Goal: Transaction & Acquisition: Book appointment/travel/reservation

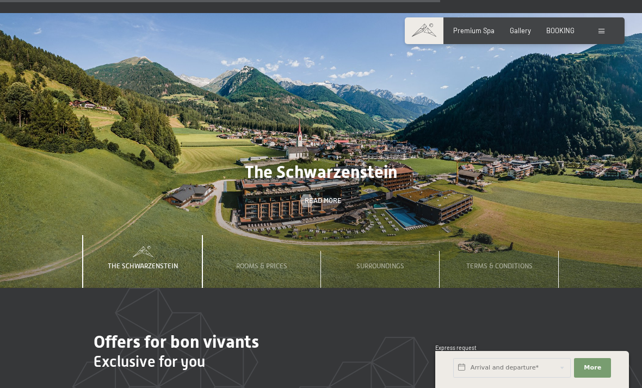
scroll to position [2631, 0]
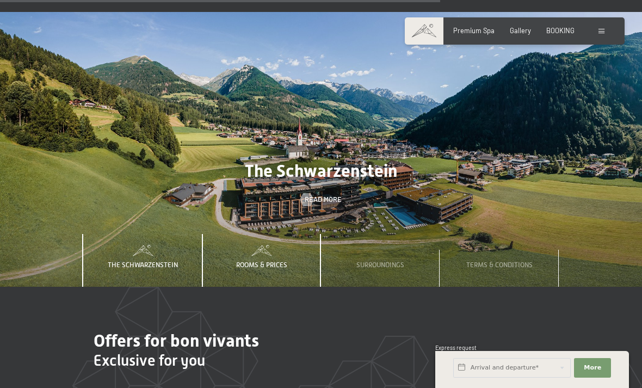
click at [263, 267] on span "Rooms & Prices" at bounding box center [261, 264] width 51 height 8
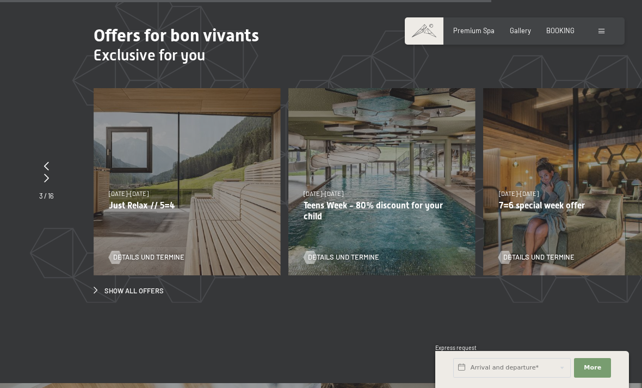
scroll to position [2937, 0]
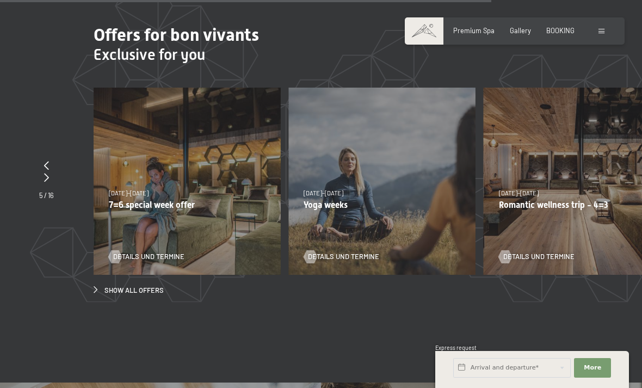
click at [591, 205] on p "Romantic wellness trip - 4=3" at bounding box center [577, 205] width 156 height 10
click at [527, 204] on p "Romantic wellness trip - 4=3" at bounding box center [577, 205] width 156 height 10
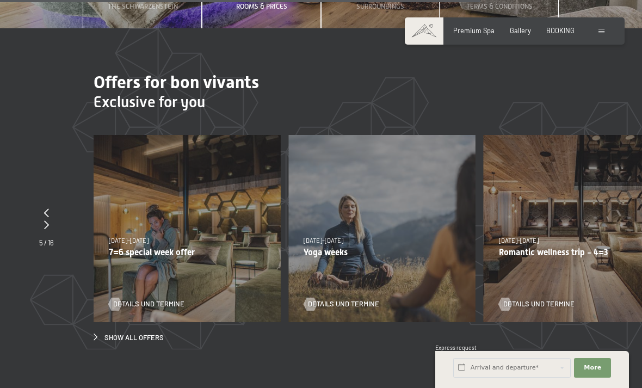
scroll to position [2889, 0]
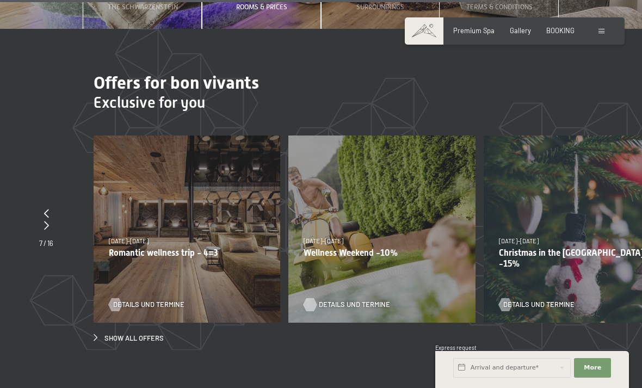
click at [347, 308] on span "Details und Termine" at bounding box center [354, 305] width 71 height 10
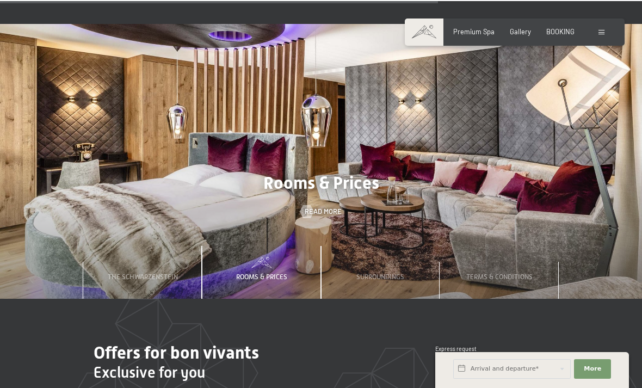
scroll to position [2618, 0]
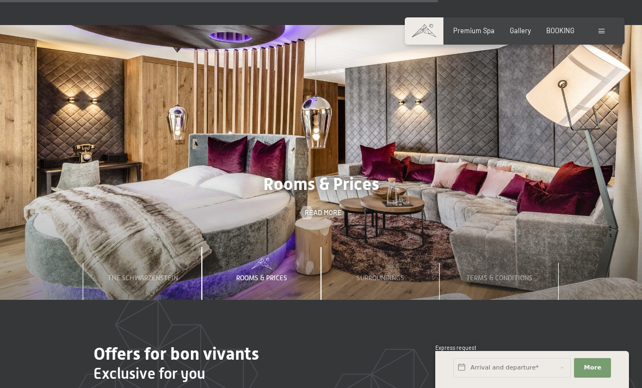
click at [251, 275] on div "Rooms & Prices" at bounding box center [261, 273] width 64 height 53
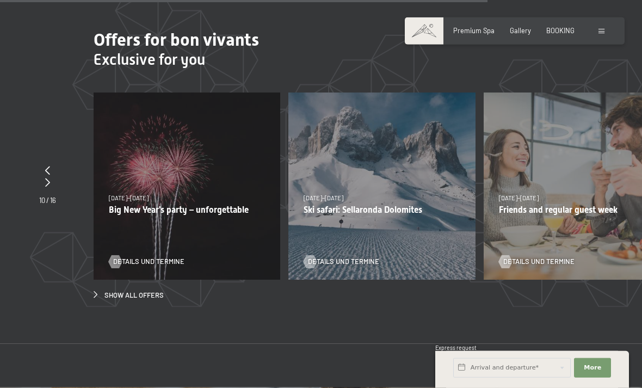
scroll to position [2940, 0]
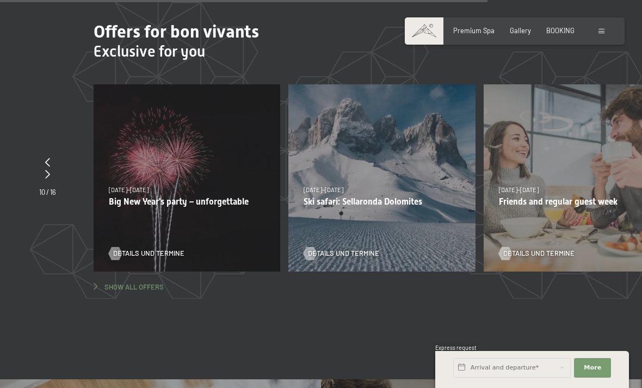
click at [123, 288] on span "Show all offers" at bounding box center [133, 287] width 59 height 10
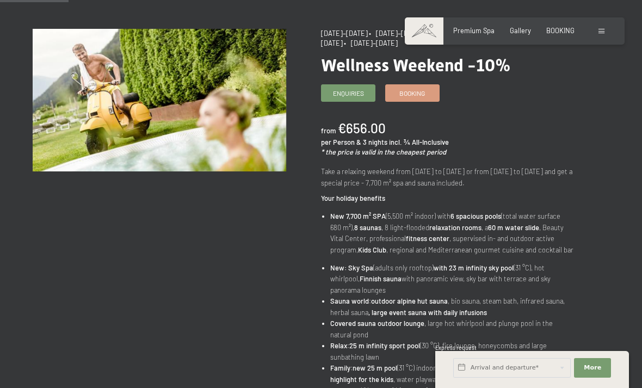
scroll to position [102, 0]
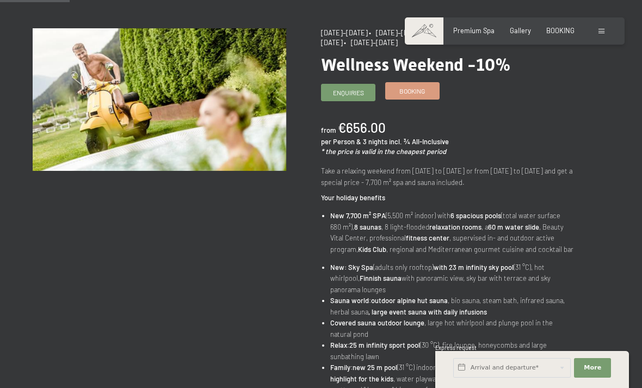
click at [412, 87] on span "Booking" at bounding box center [412, 90] width 26 height 9
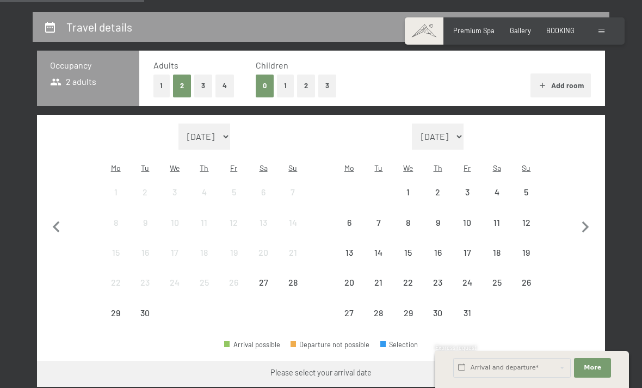
select select "2025-11-01"
select select "2025-12-01"
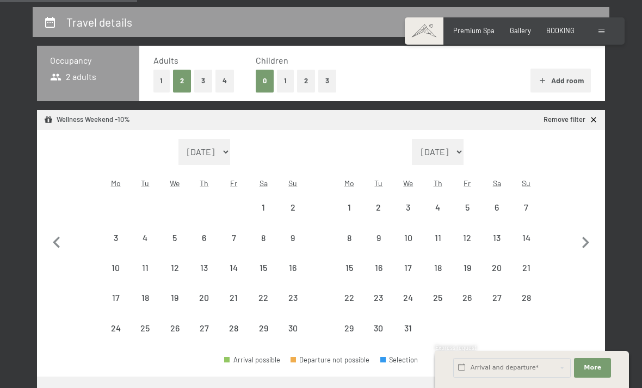
scroll to position [223, 0]
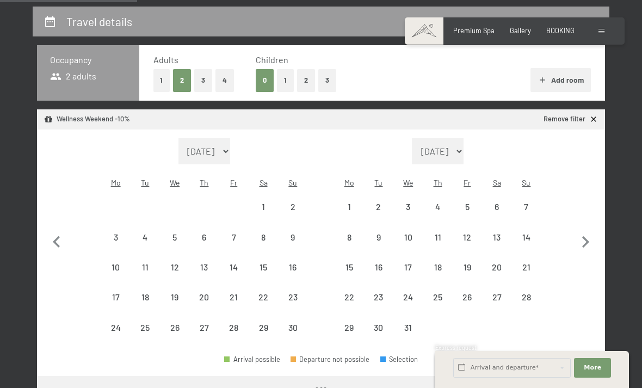
select select "2025-11-01"
select select "2025-12-01"
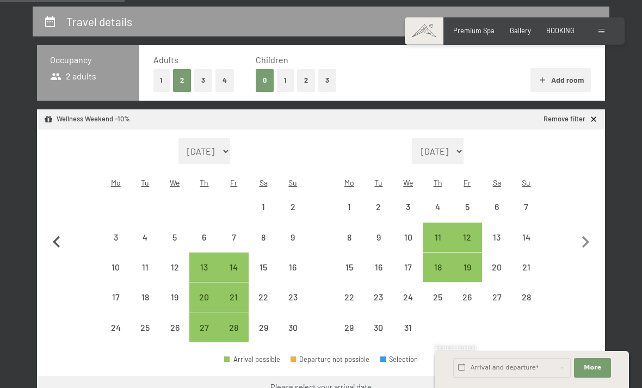
click at [54, 236] on icon "button" at bounding box center [56, 241] width 7 height 11
select select "2025-10-01"
select select "2025-11-01"
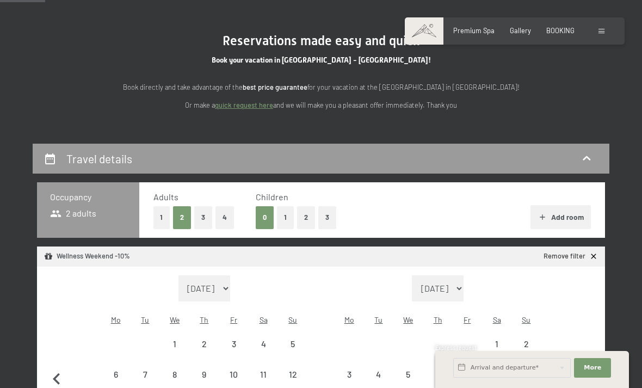
scroll to position [86, 0]
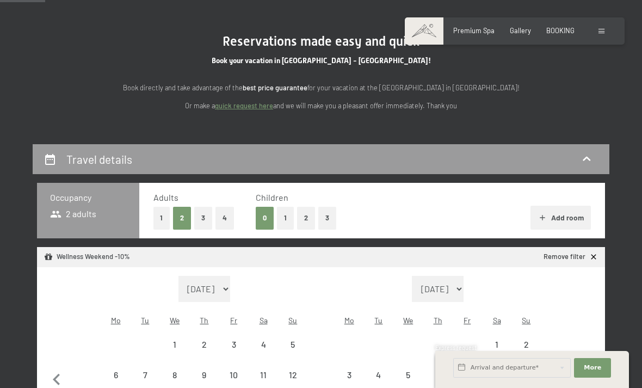
click at [71, 370] on div "Month/year September 2025 October 2025 November 2025 December 2025 January 2026…" at bounding box center [320, 378] width 533 height 204
click at [594, 367] on span "More" at bounding box center [591, 367] width 17 height 9
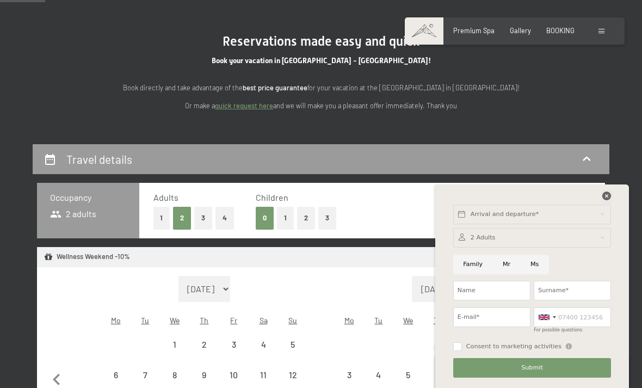
click at [608, 192] on icon at bounding box center [606, 195] width 9 height 9
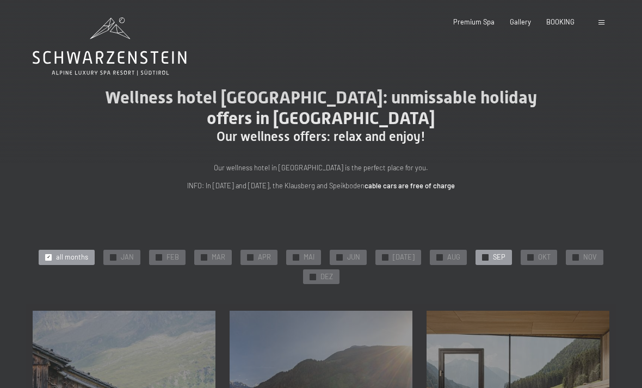
click at [487, 253] on div "✓ SEP" at bounding box center [493, 257] width 36 height 15
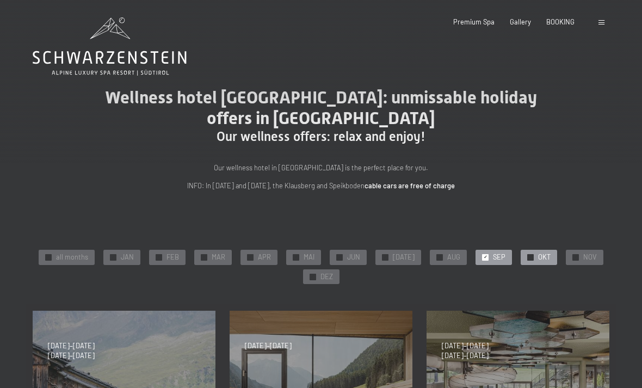
click at [532, 257] on div "✓ OKT" at bounding box center [538, 257] width 36 height 15
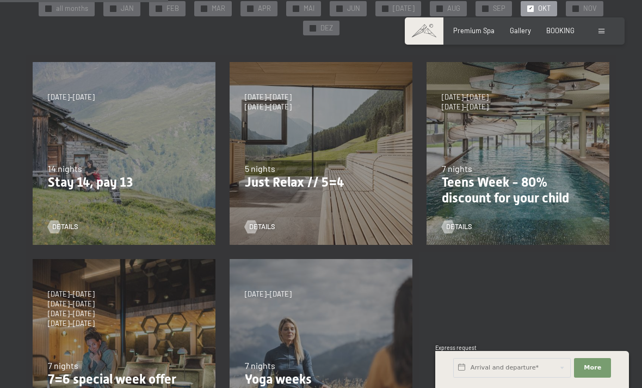
scroll to position [248, 0]
click at [260, 229] on span "details" at bounding box center [273, 227] width 26 height 10
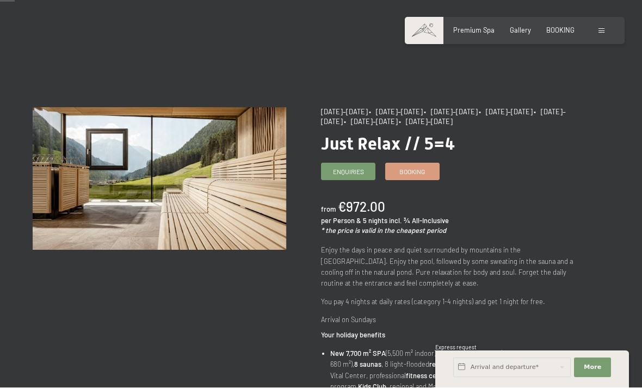
scroll to position [24, 0]
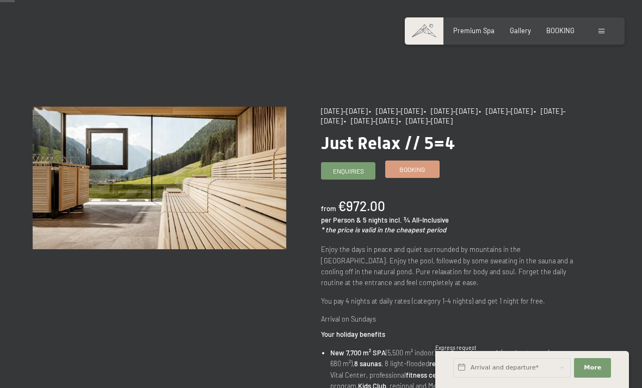
click at [415, 169] on span "Booking" at bounding box center [412, 169] width 26 height 9
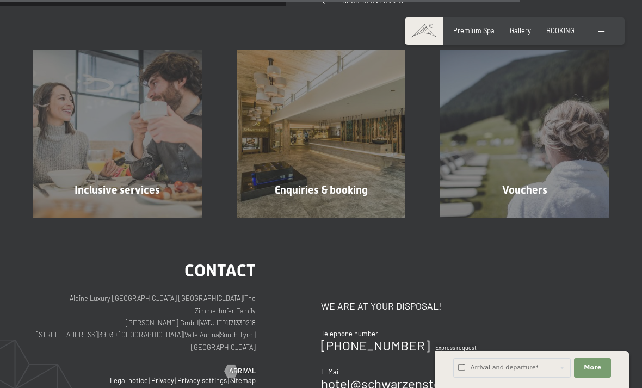
scroll to position [852, 0]
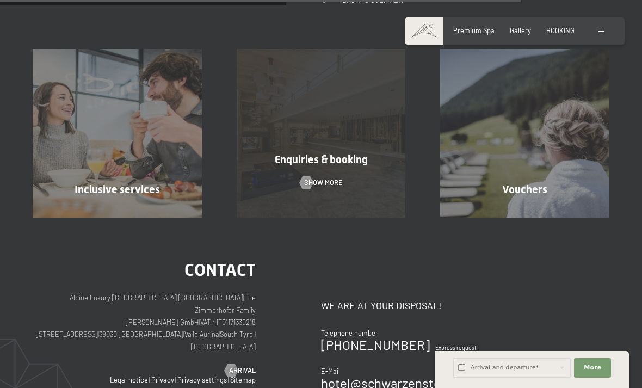
click at [292, 176] on div "Enquiries & booking Show more" at bounding box center [321, 133] width 204 height 169
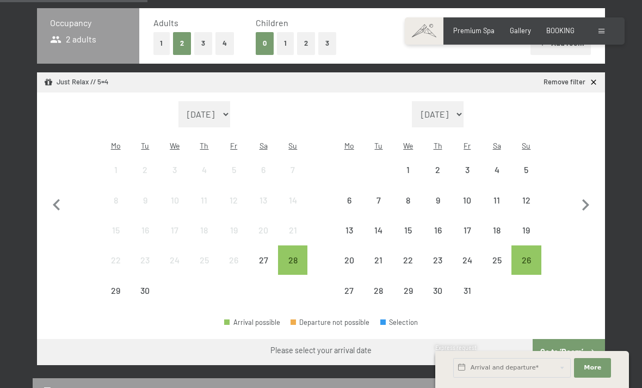
scroll to position [258, 0]
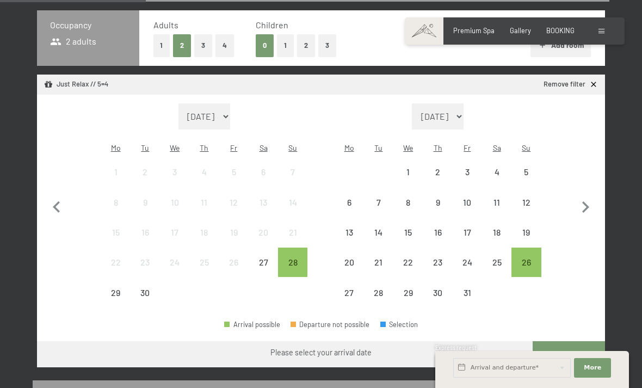
click at [591, 82] on icon at bounding box center [593, 84] width 9 height 9
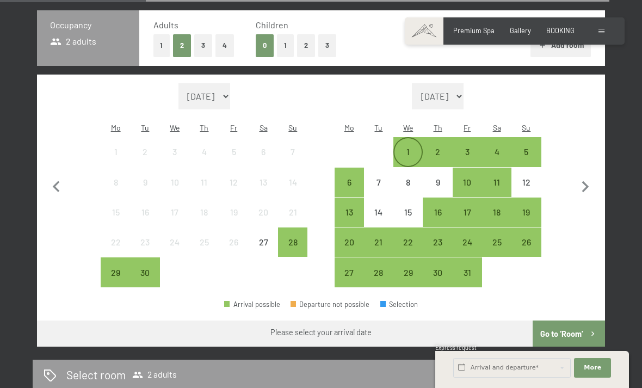
click at [412, 147] on div "1" at bounding box center [407, 160] width 27 height 27
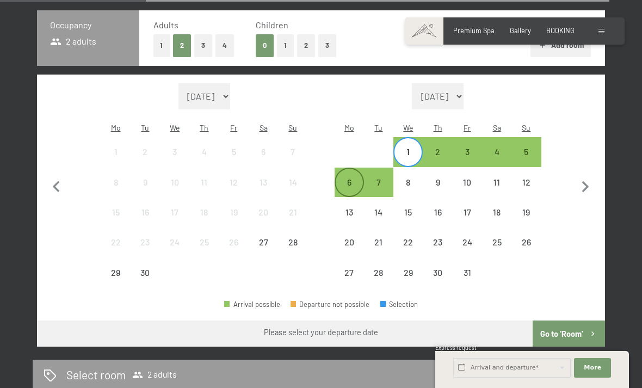
click at [352, 178] on div "6" at bounding box center [349, 191] width 27 height 27
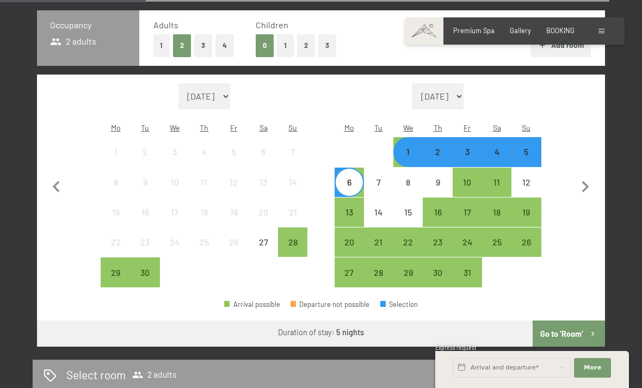
click at [445, 138] on div "2" at bounding box center [437, 151] width 27 height 27
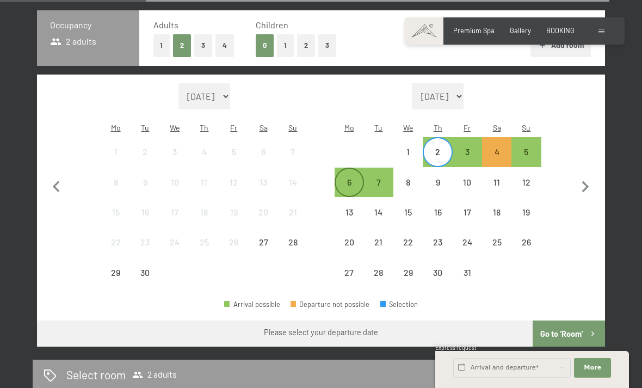
click at [350, 178] on div "6" at bounding box center [349, 191] width 27 height 27
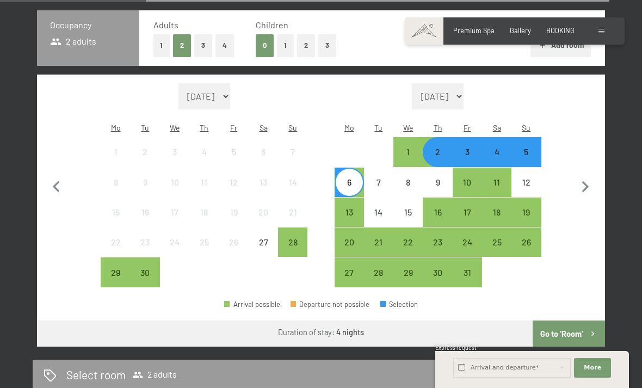
click at [572, 320] on button "Go to ‘Room’" at bounding box center [568, 333] width 72 height 26
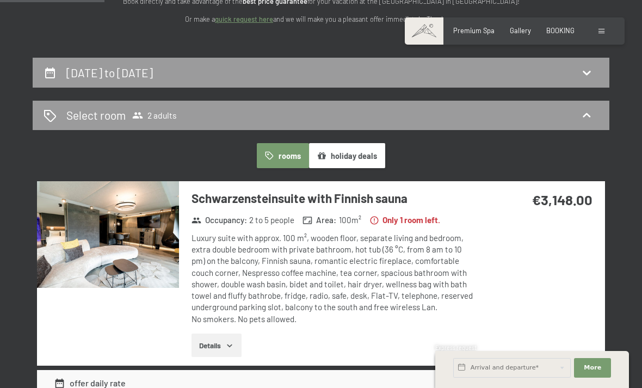
scroll to position [171, 0]
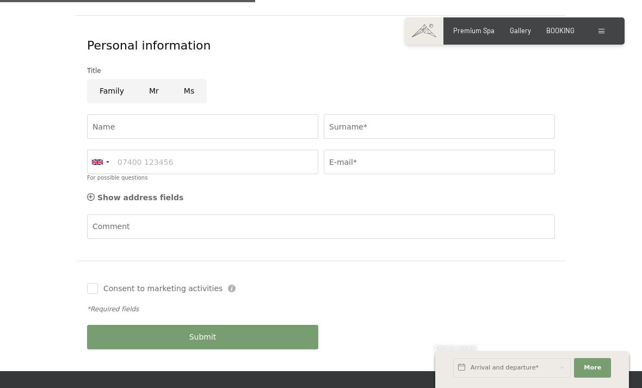
scroll to position [337, 0]
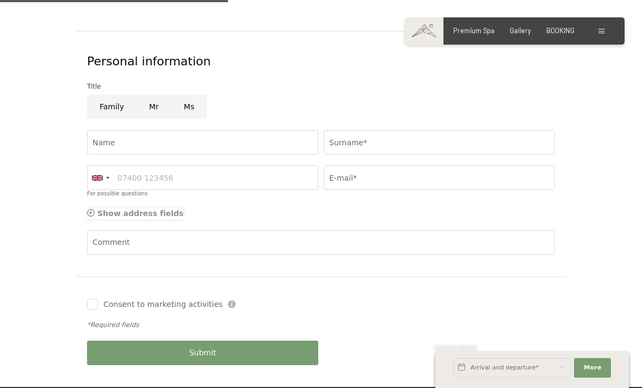
click at [96, 208] on div "Show address fields Hide address fields" at bounding box center [135, 213] width 96 height 11
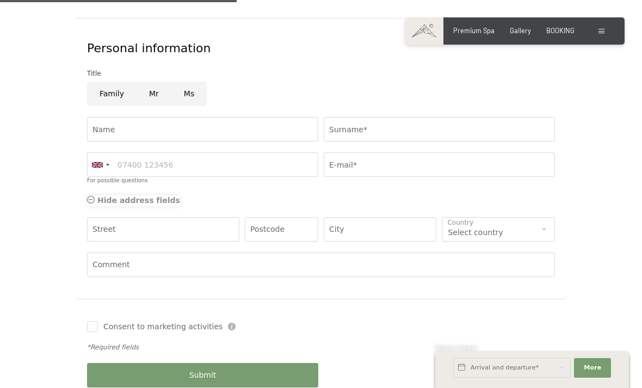
scroll to position [351, 0]
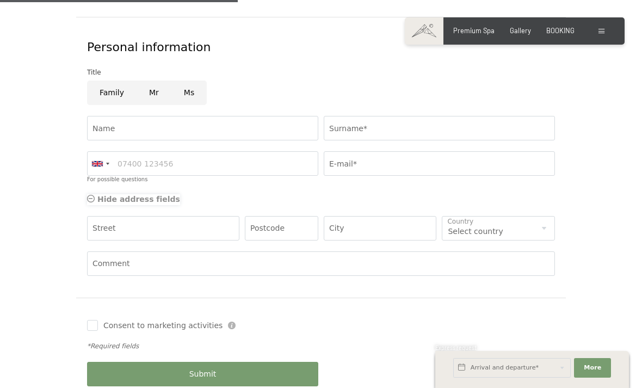
click at [97, 194] on div "Show address fields Hide address fields" at bounding box center [133, 199] width 93 height 11
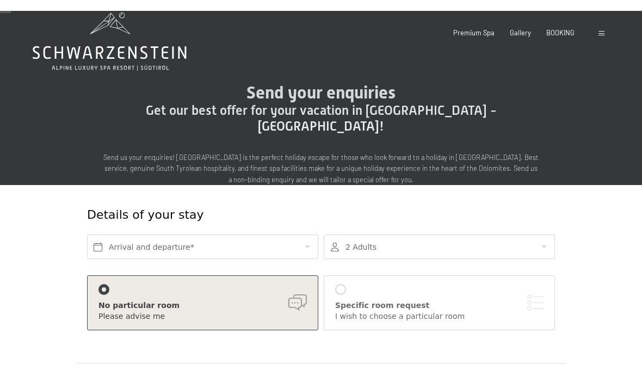
scroll to position [0, 0]
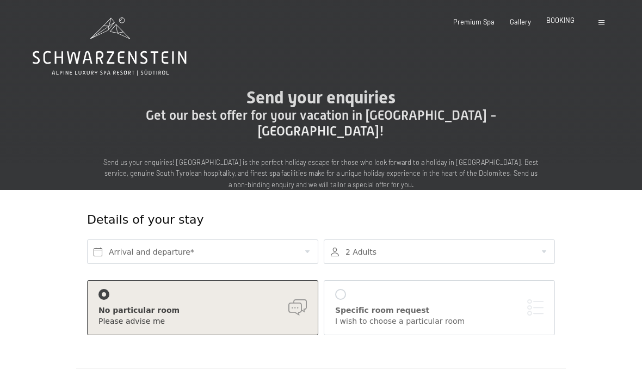
click at [561, 24] on span "BOOKING" at bounding box center [560, 20] width 28 height 9
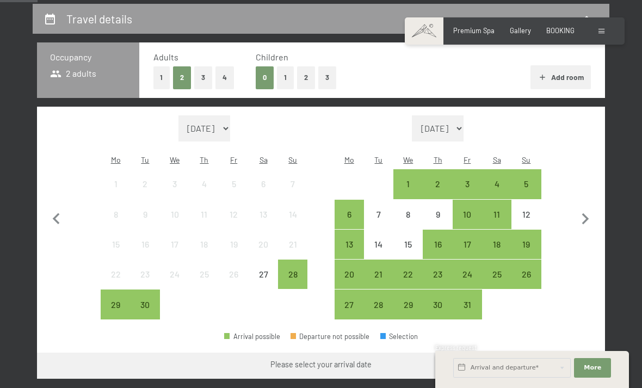
scroll to position [210, 0]
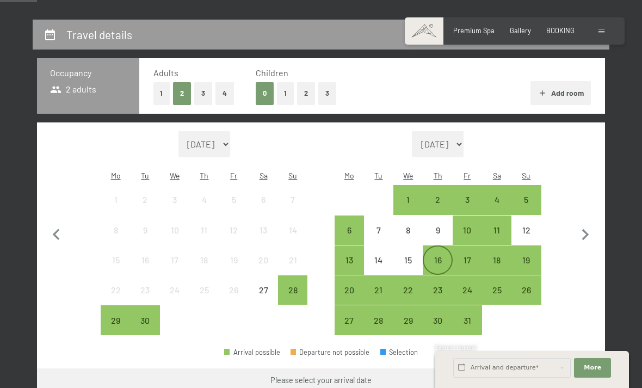
click at [436, 256] on div "16" at bounding box center [437, 269] width 27 height 27
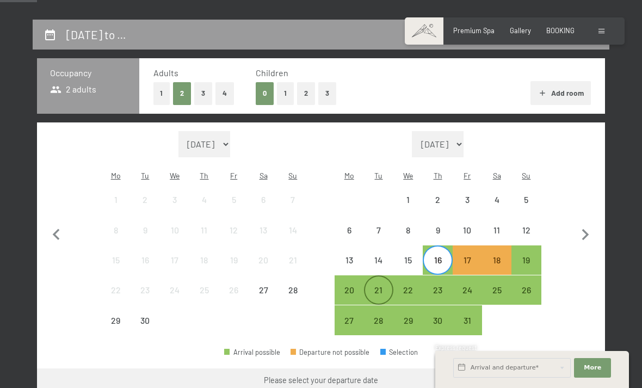
click at [381, 285] on div "21" at bounding box center [378, 298] width 27 height 27
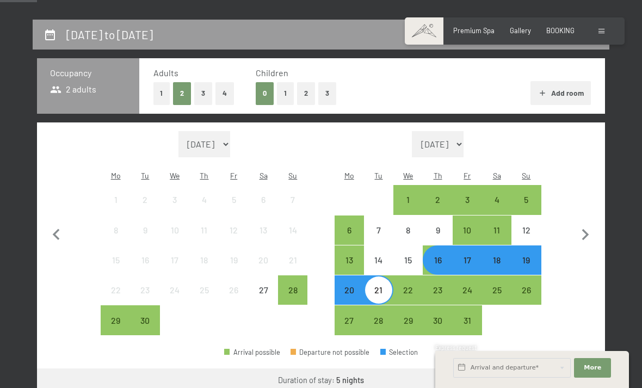
click at [572, 371] on button "Go to ‘Room’" at bounding box center [568, 381] width 72 height 26
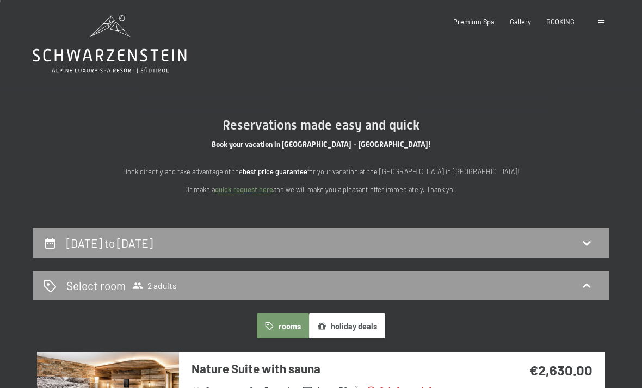
scroll to position [0, 0]
